Goal: Task Accomplishment & Management: Manage account settings

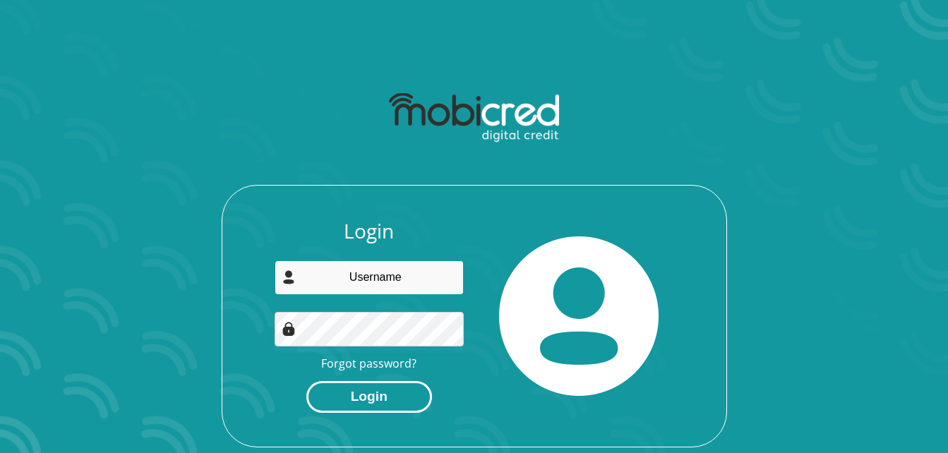
type input "[PERSON_NAME][EMAIL_ADDRESS][DOMAIN_NAME]"
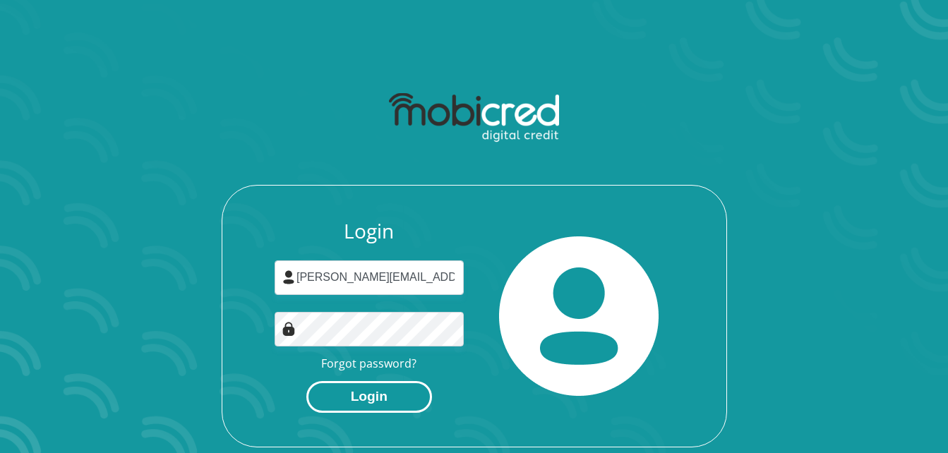
click at [372, 397] on button "Login" at bounding box center [369, 397] width 126 height 32
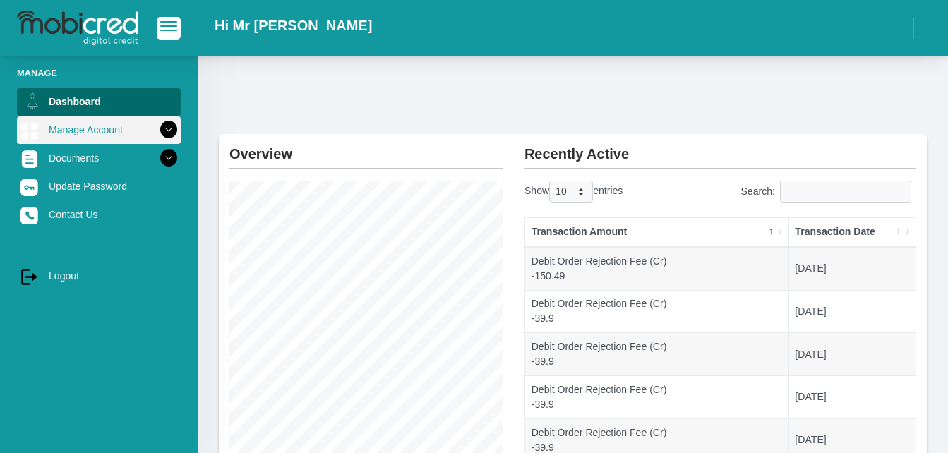
click at [83, 131] on link "Manage Account" at bounding box center [99, 129] width 164 height 27
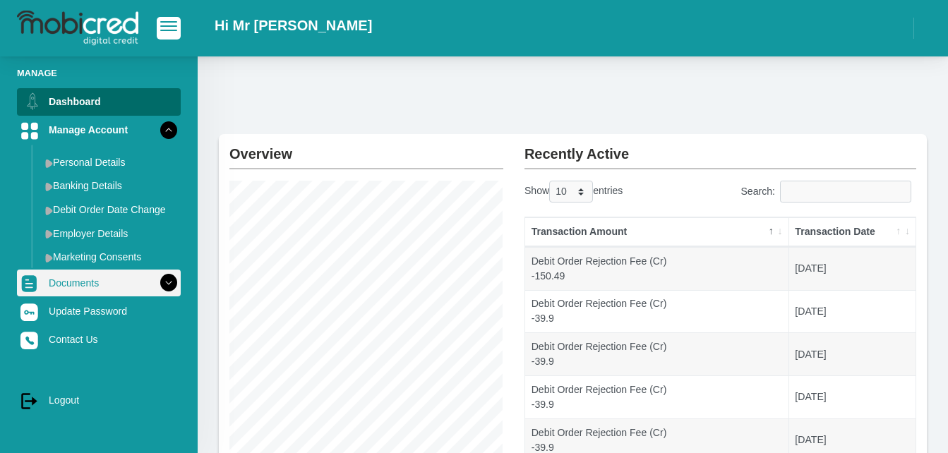
click at [99, 290] on link "Documents" at bounding box center [99, 283] width 164 height 27
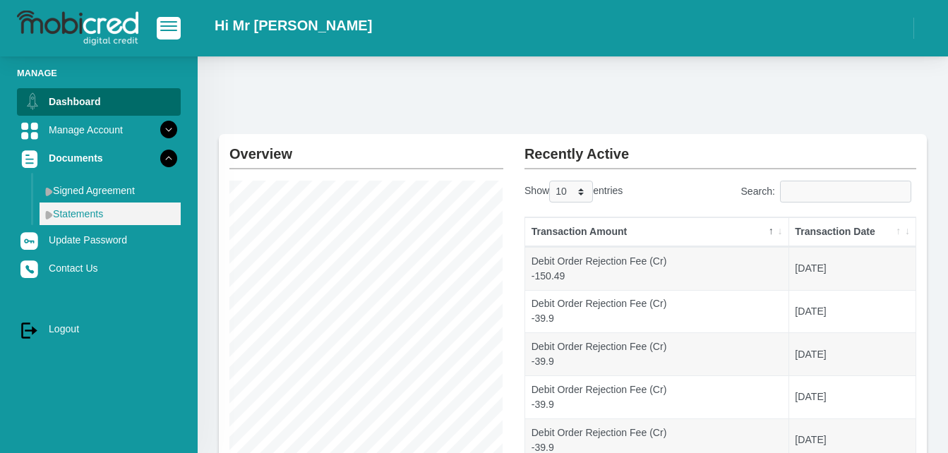
click at [70, 224] on link "Statements" at bounding box center [110, 214] width 141 height 23
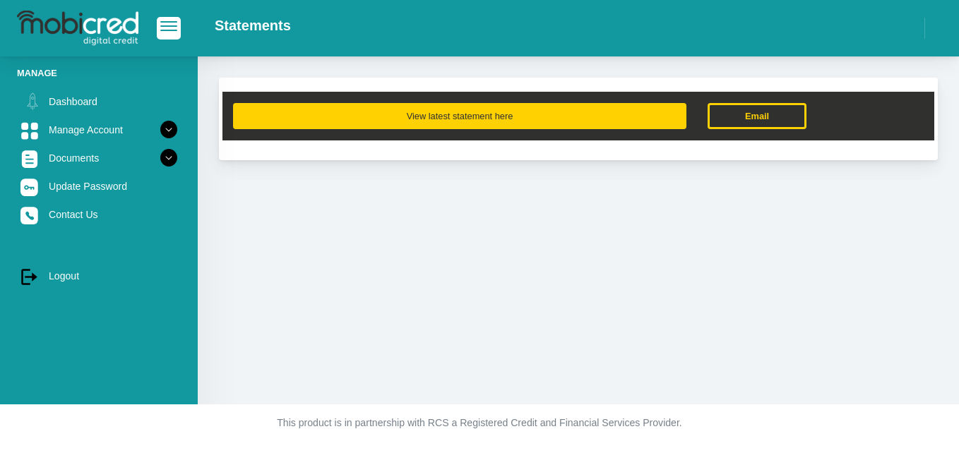
click at [402, 119] on button "View latest statement here" at bounding box center [459, 116] width 453 height 26
